Goal: Navigation & Orientation: Find specific page/section

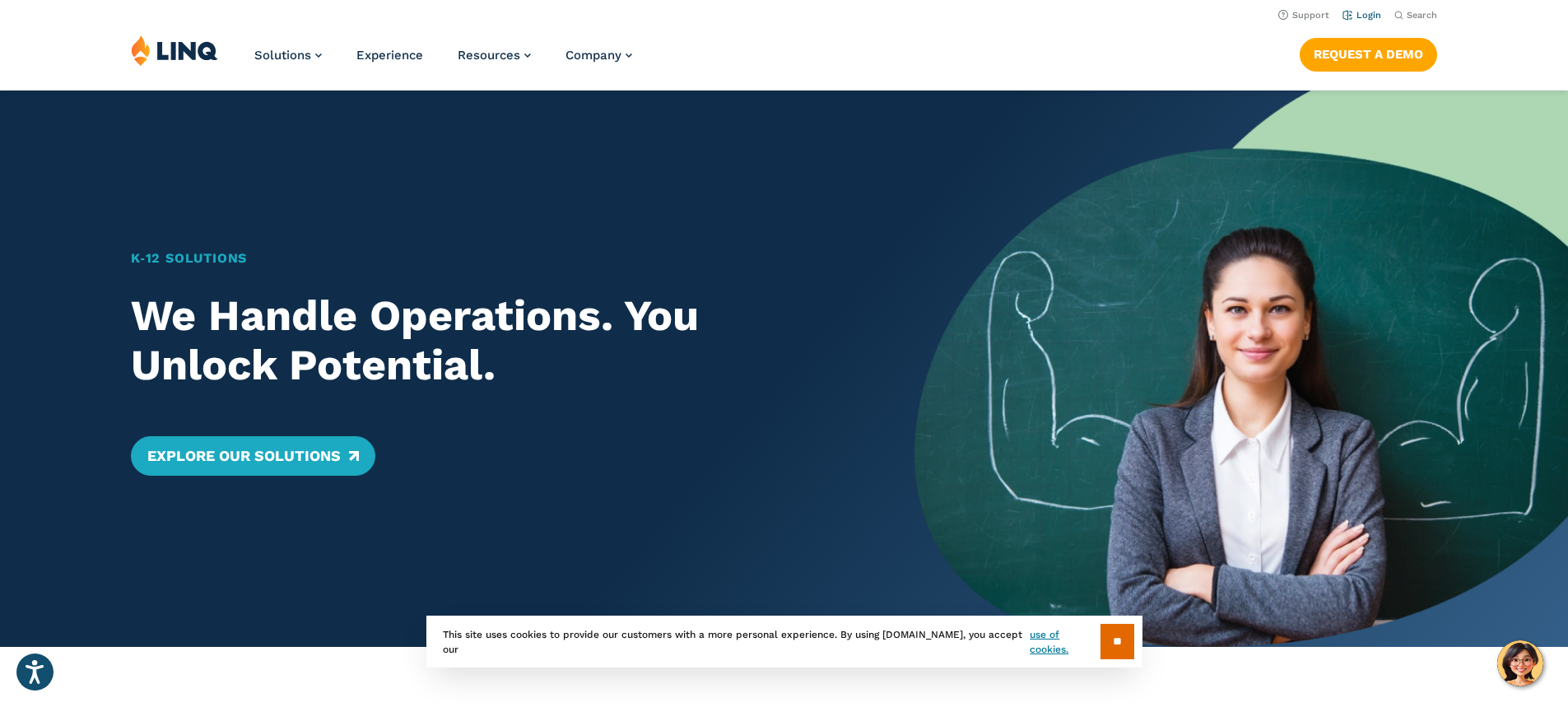
click at [1368, 13] on link "Login" at bounding box center [1361, 15] width 38 height 11
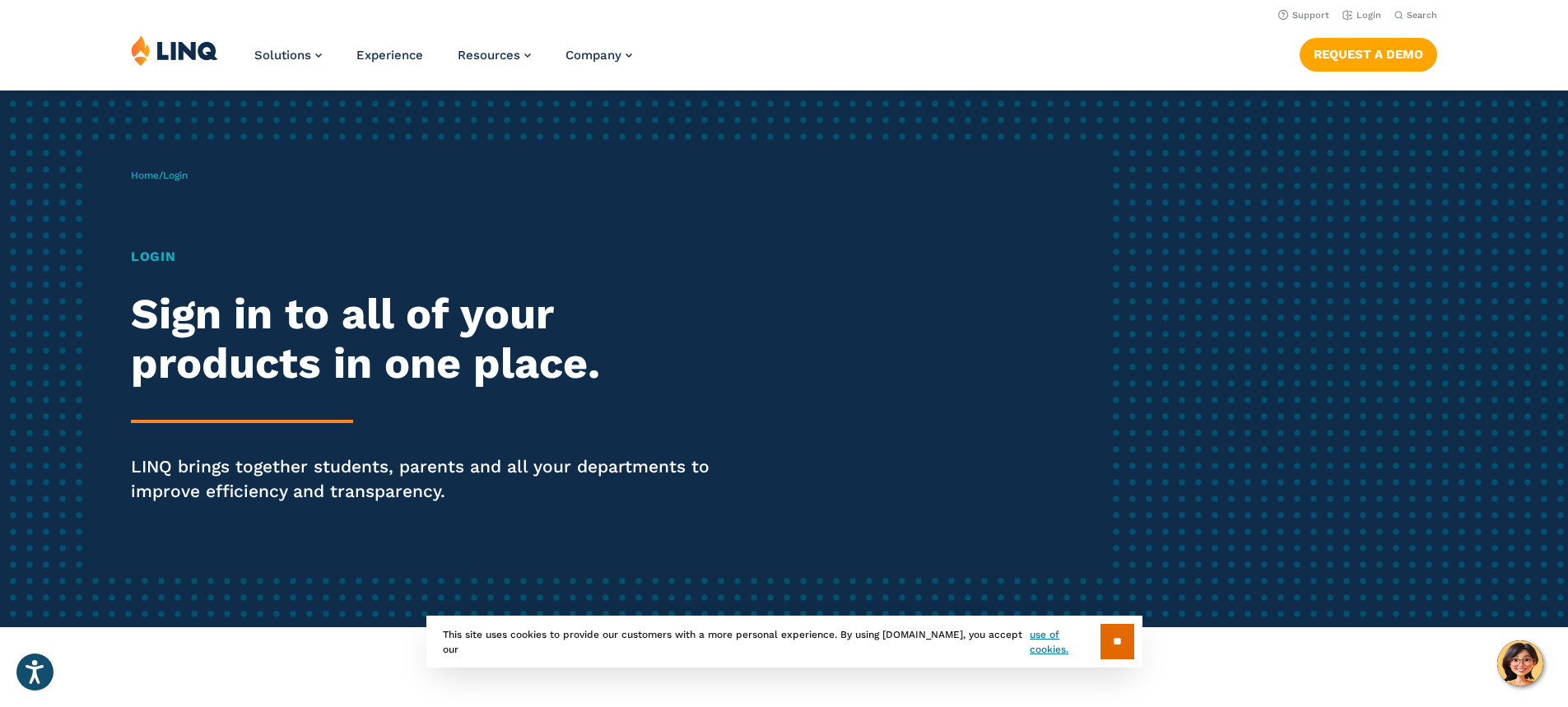
click at [169, 256] on h1 "Login" at bounding box center [433, 257] width 604 height 20
click at [1356, 13] on link "Login" at bounding box center [1361, 15] width 38 height 11
click at [1134, 649] on div "** This site uses cookies to provide our customers with a more personal experie…" at bounding box center [784, 641] width 716 height 52
click at [1125, 651] on input "**" at bounding box center [1116, 641] width 34 height 36
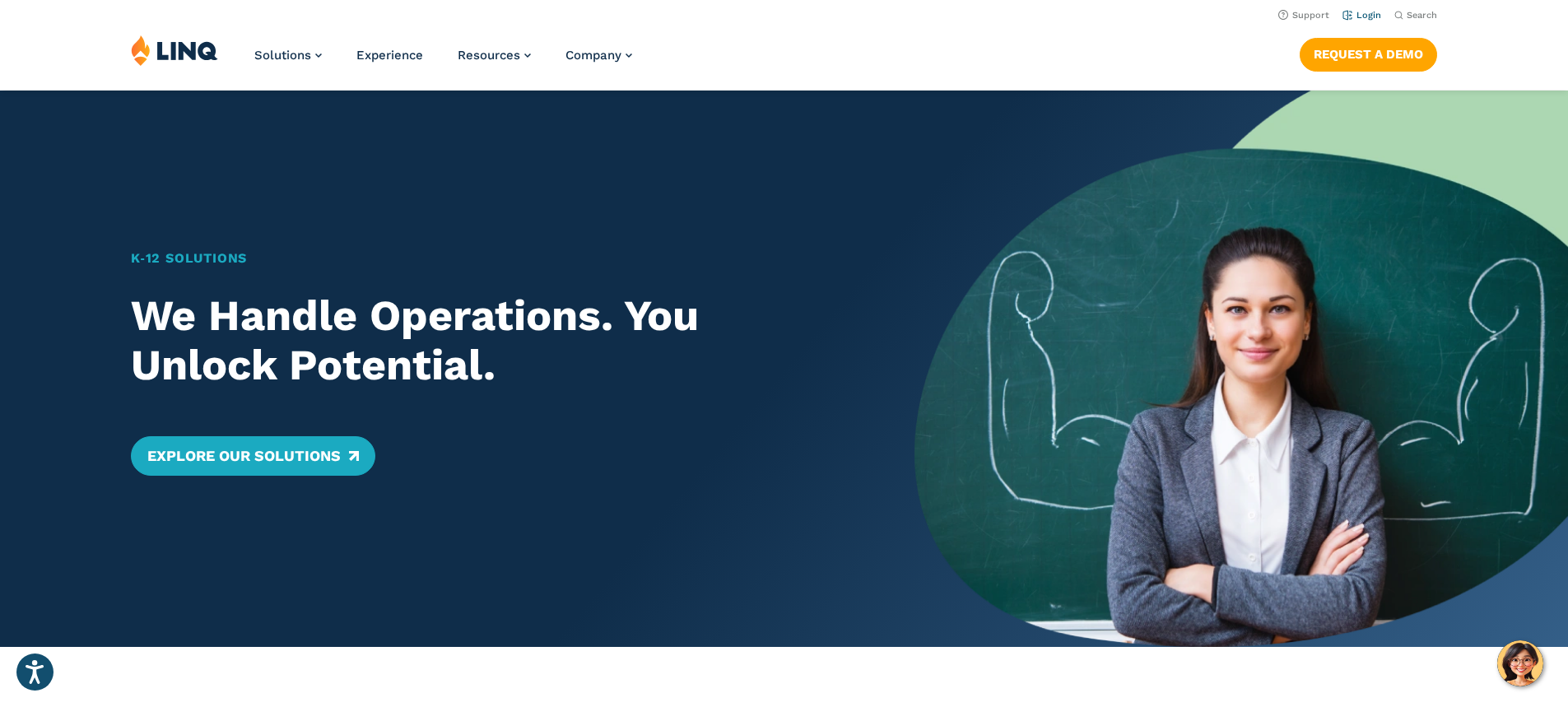
click at [1356, 13] on link "Login" at bounding box center [1361, 15] width 38 height 11
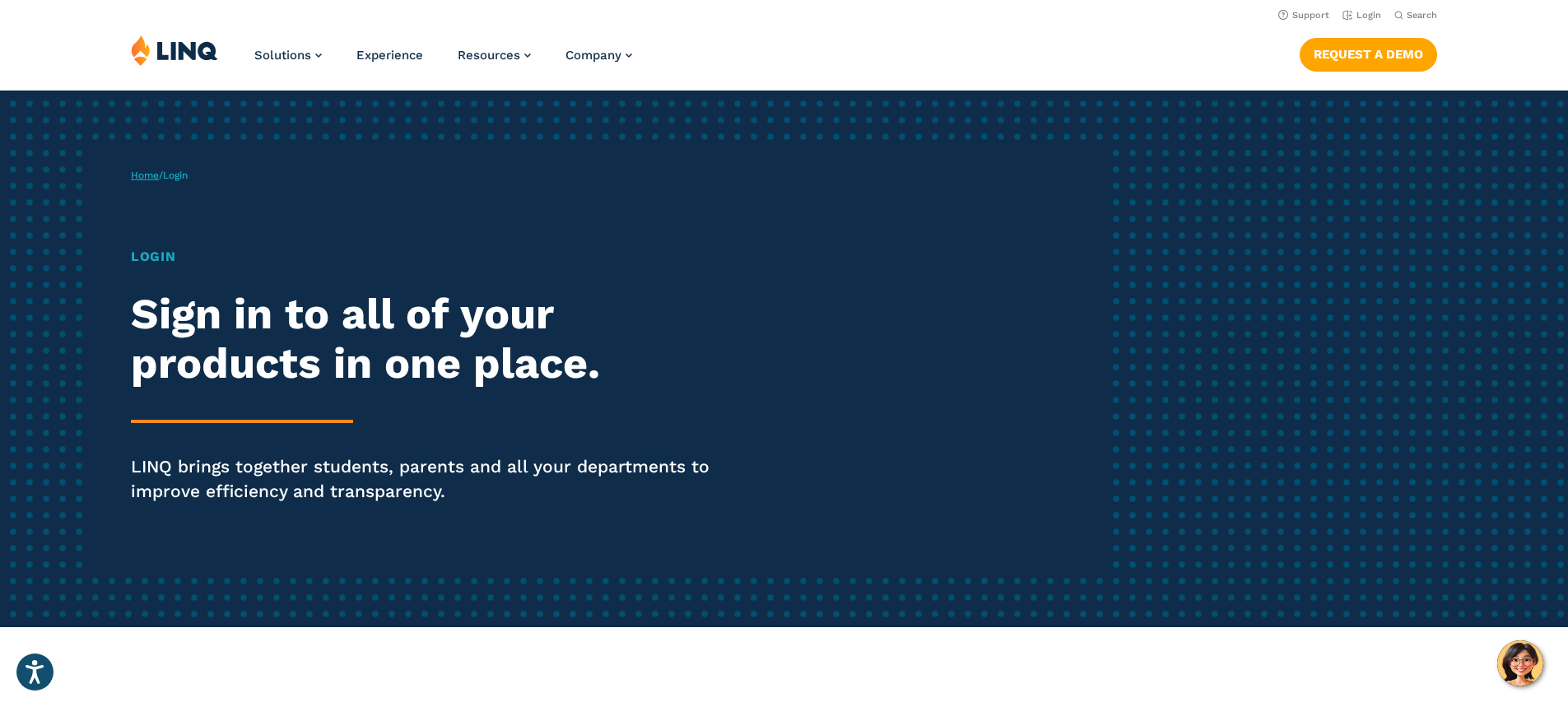
click at [141, 176] on link "Home" at bounding box center [145, 175] width 28 height 12
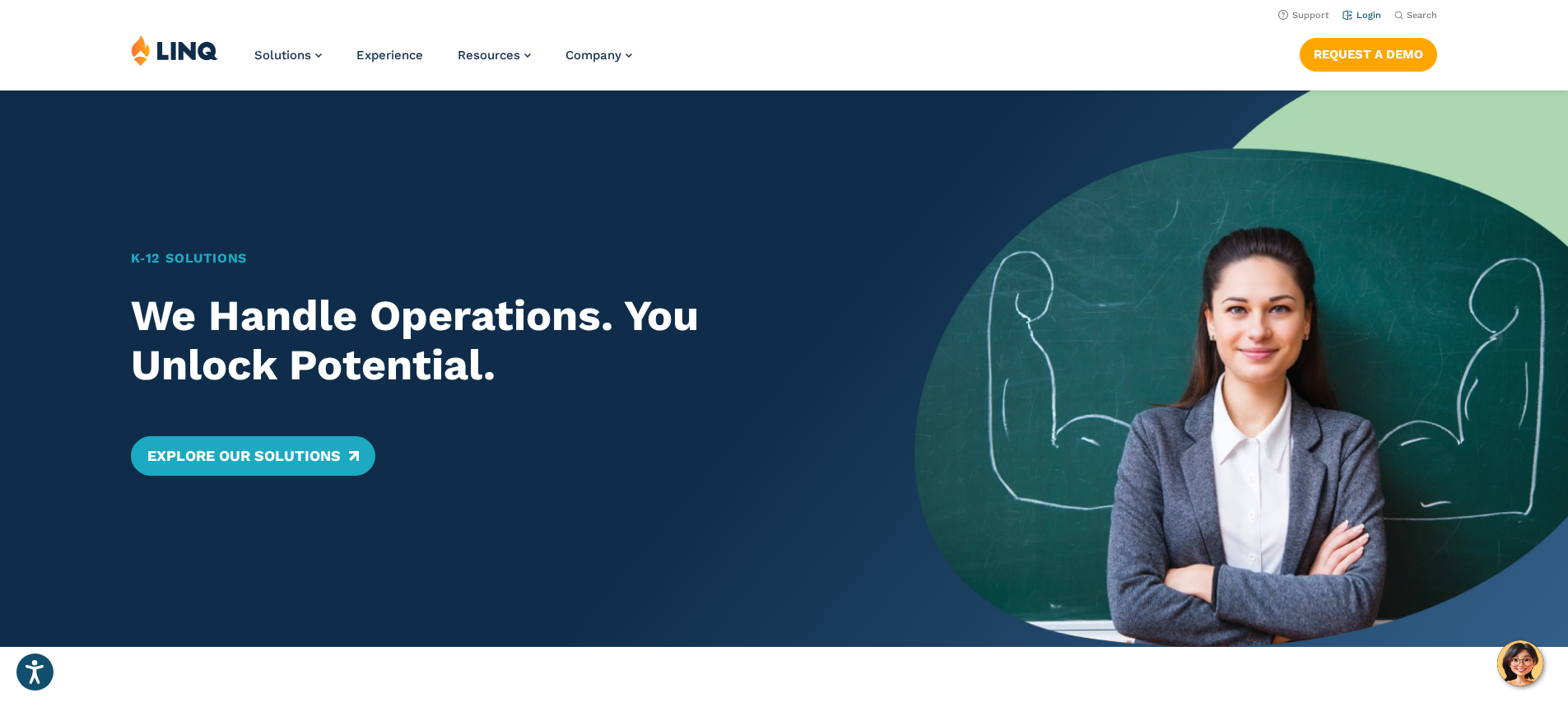
click at [1363, 12] on link "Login" at bounding box center [1361, 15] width 38 height 11
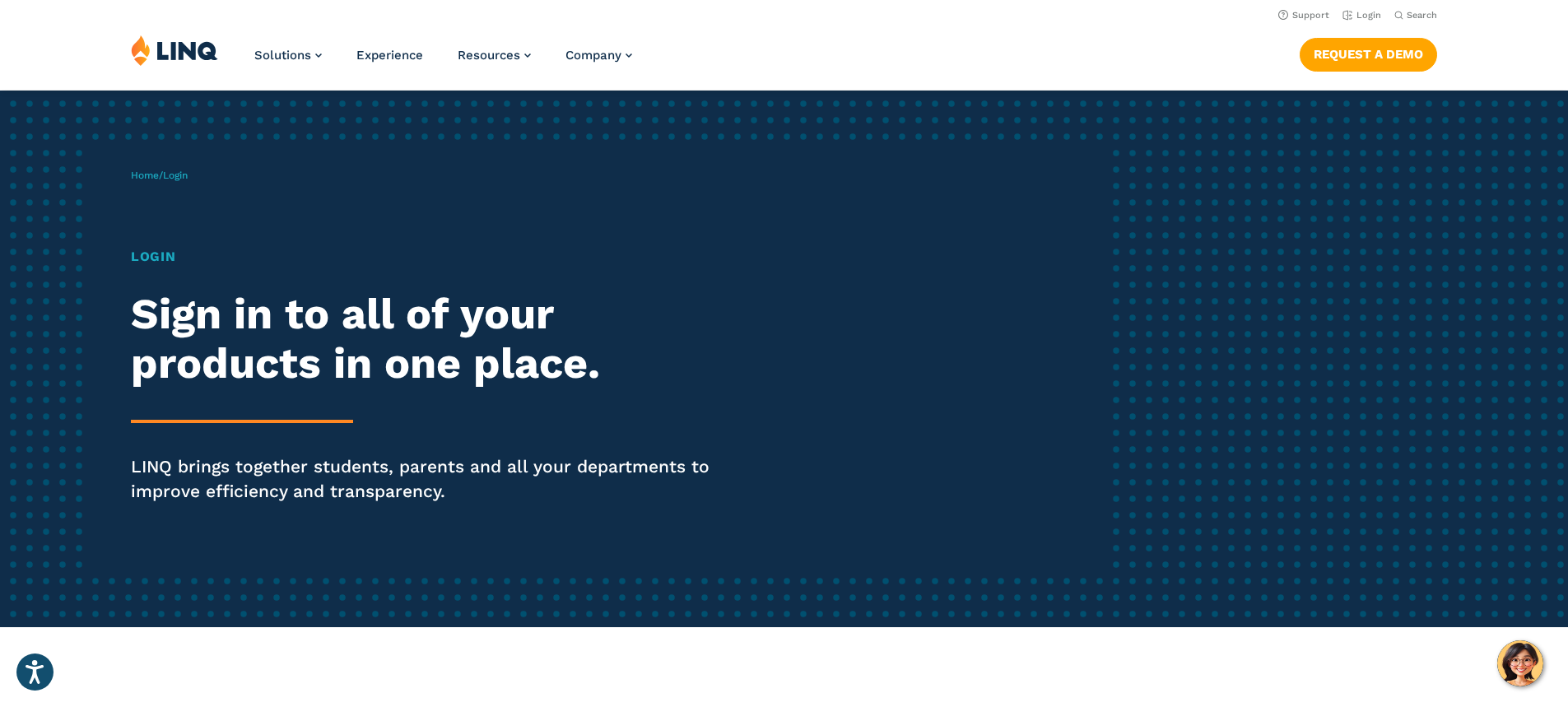
click at [177, 176] on span "Login" at bounding box center [175, 175] width 25 height 12
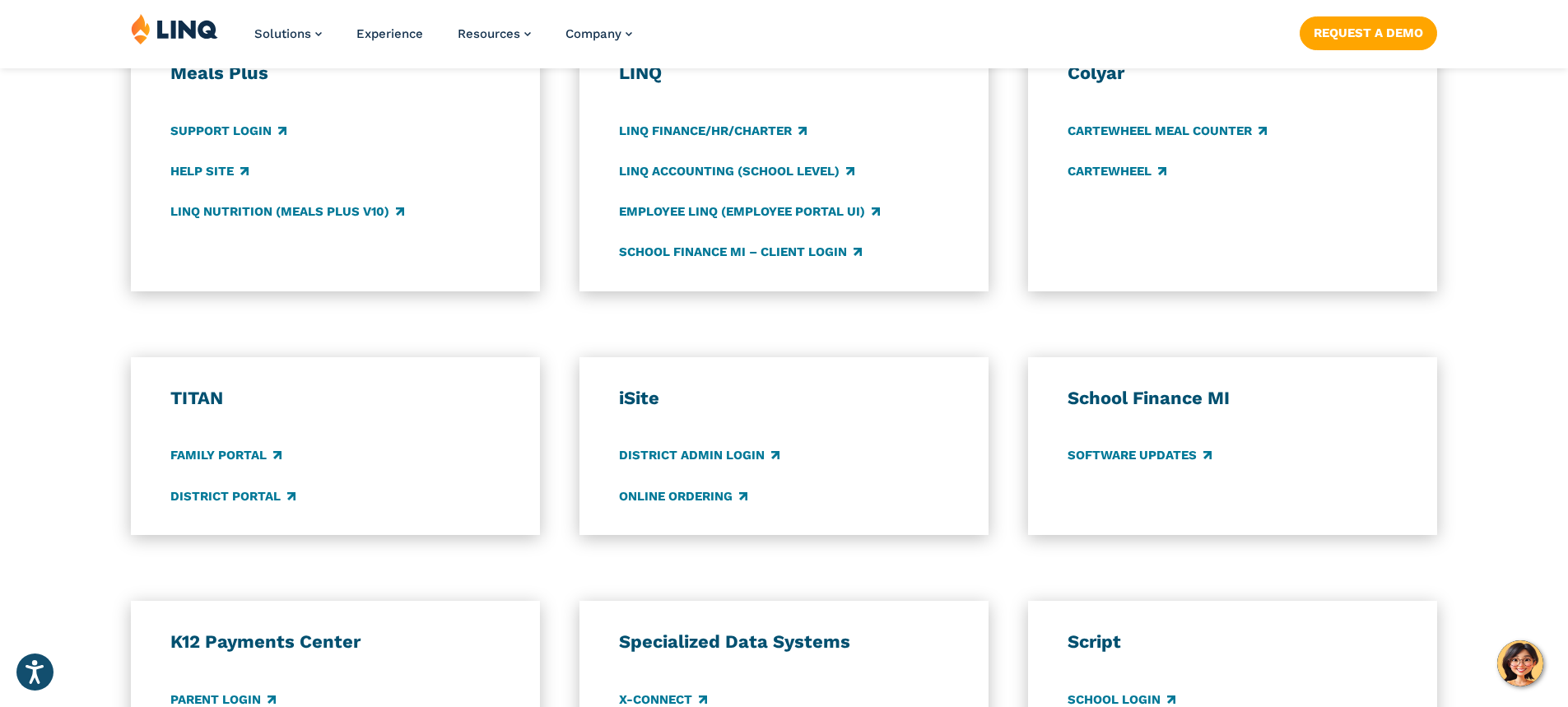
scroll to position [1153, 0]
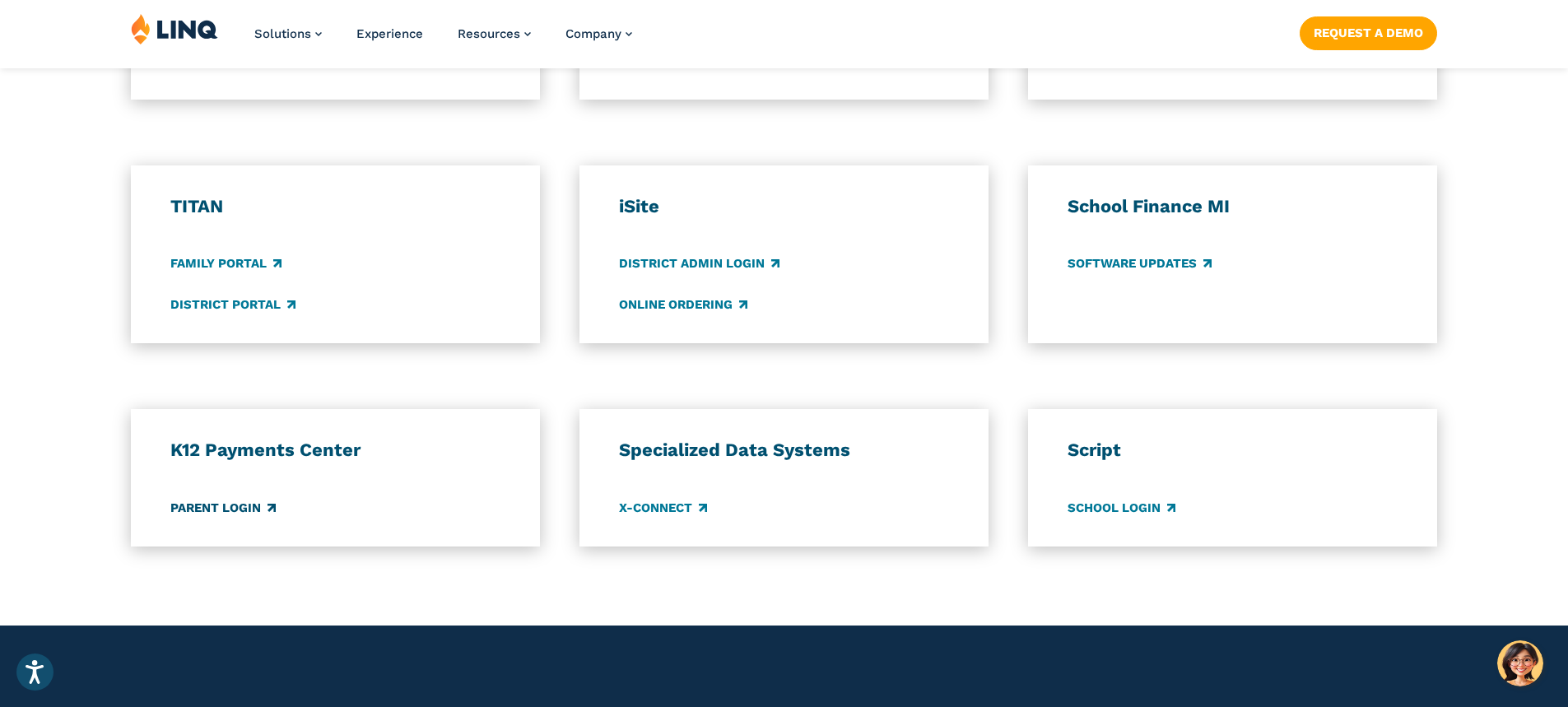
click at [235, 501] on link "Parent Login" at bounding box center [223, 508] width 106 height 18
